Goal: Task Accomplishment & Management: Contribute content

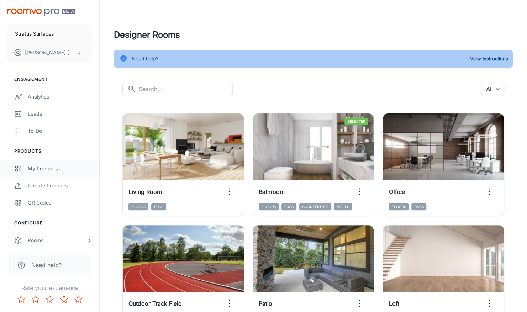
click at [47, 166] on div "My Products" at bounding box center [60, 169] width 64 height 8
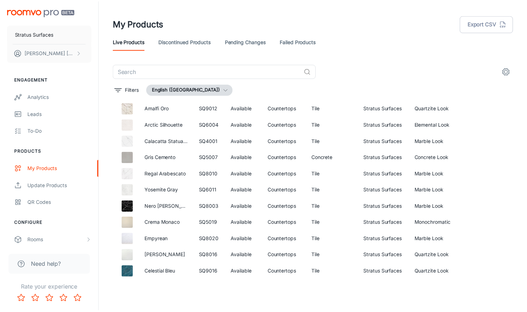
scroll to position [753, 0]
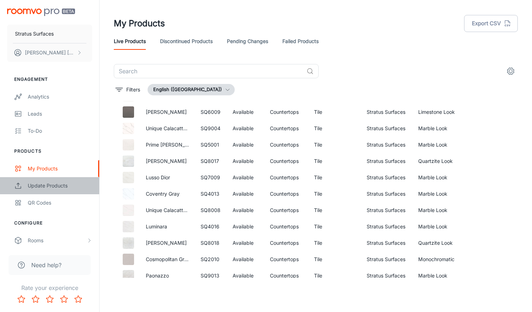
click at [62, 185] on div "Update Products" at bounding box center [60, 186] width 64 height 8
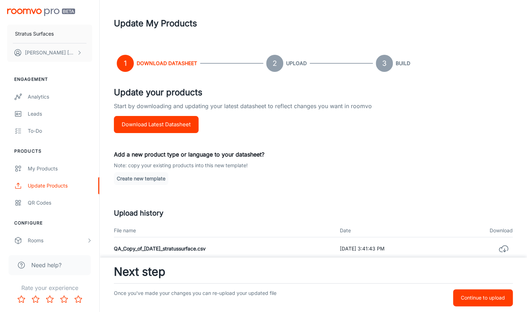
click at [155, 123] on button "Download Latest Datasheet" at bounding box center [156, 124] width 85 height 17
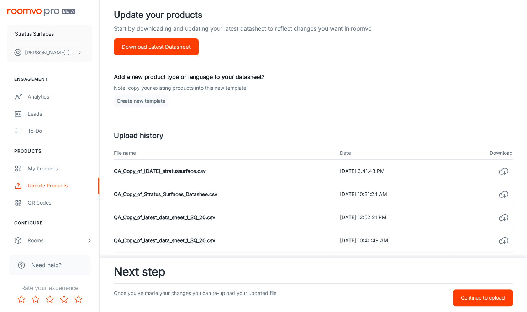
scroll to position [71, 0]
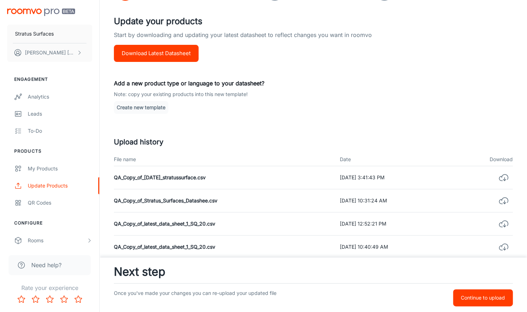
click at [472, 297] on p "Continue to upload" at bounding box center [483, 298] width 44 height 8
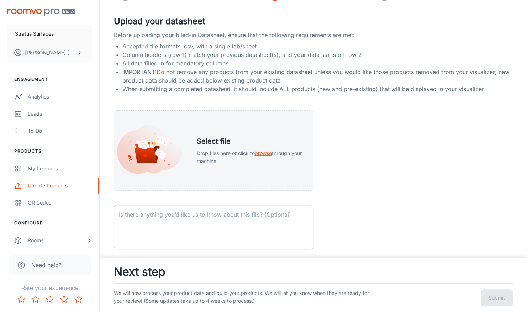
click at [221, 229] on textarea at bounding box center [214, 227] width 190 height 33
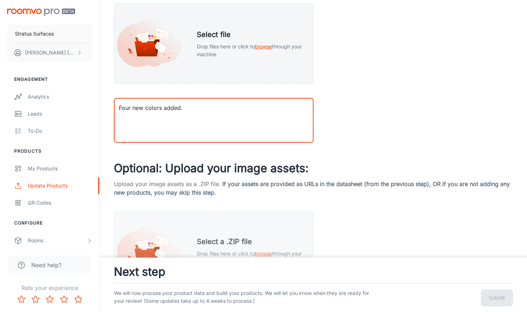
scroll to position [225, 0]
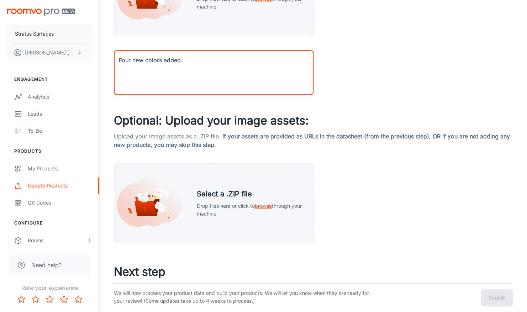
type textarea "Four new colors added."
click at [480, 297] on div "We will now process your product data and build your products. We will let you …" at bounding box center [313, 294] width 399 height 23
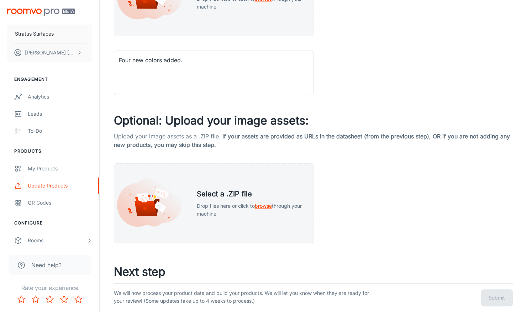
click at [486, 295] on div "We will now process your product data and build your products. We will let you …" at bounding box center [313, 294] width 399 height 23
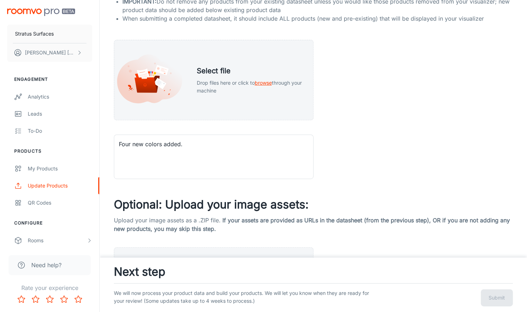
scroll to position [142, 0]
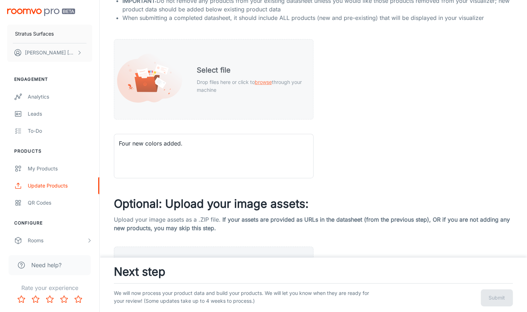
click at [265, 80] on span "browse" at bounding box center [262, 82] width 17 height 6
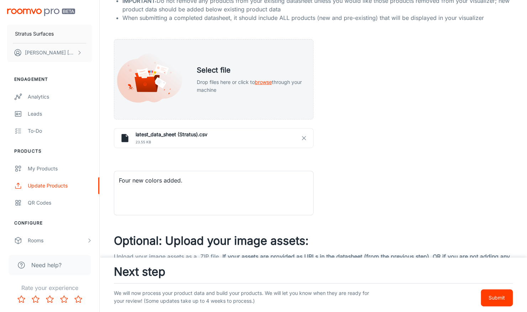
click at [488, 301] on button "Submit" at bounding box center [497, 297] width 32 height 17
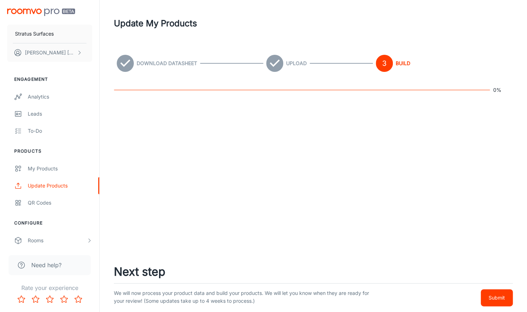
scroll to position [0, 0]
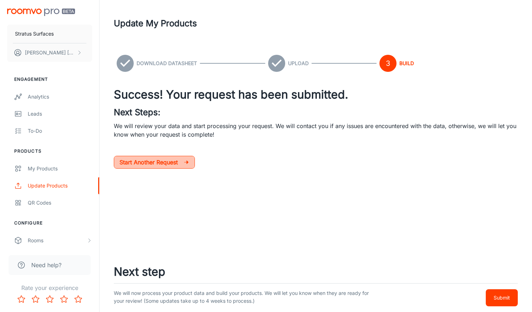
click at [160, 158] on p "Start Another Request" at bounding box center [152, 162] width 64 height 9
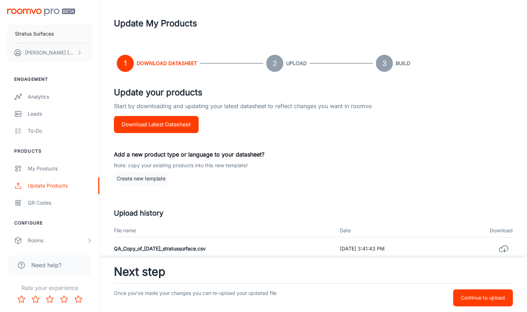
click at [40, 263] on span "Need help?" at bounding box center [46, 265] width 30 height 9
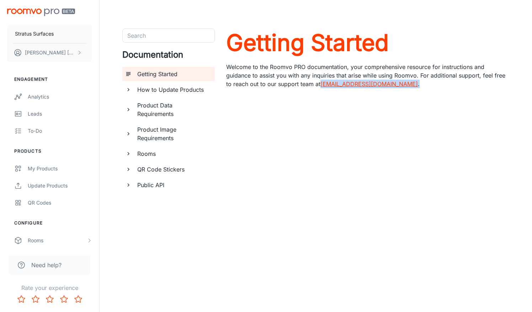
drag, startPoint x: 388, startPoint y: 85, endPoint x: 321, endPoint y: 83, distance: 67.6
click at [321, 83] on p "Welcome to the Roomvo PRO documentation, your comprehensive resource for instru…" at bounding box center [367, 76] width 283 height 26
copy p "[EMAIL_ADDRESS][DOMAIN_NAME] ."
